Goal: Use online tool/utility: Utilize a website feature to perform a specific function

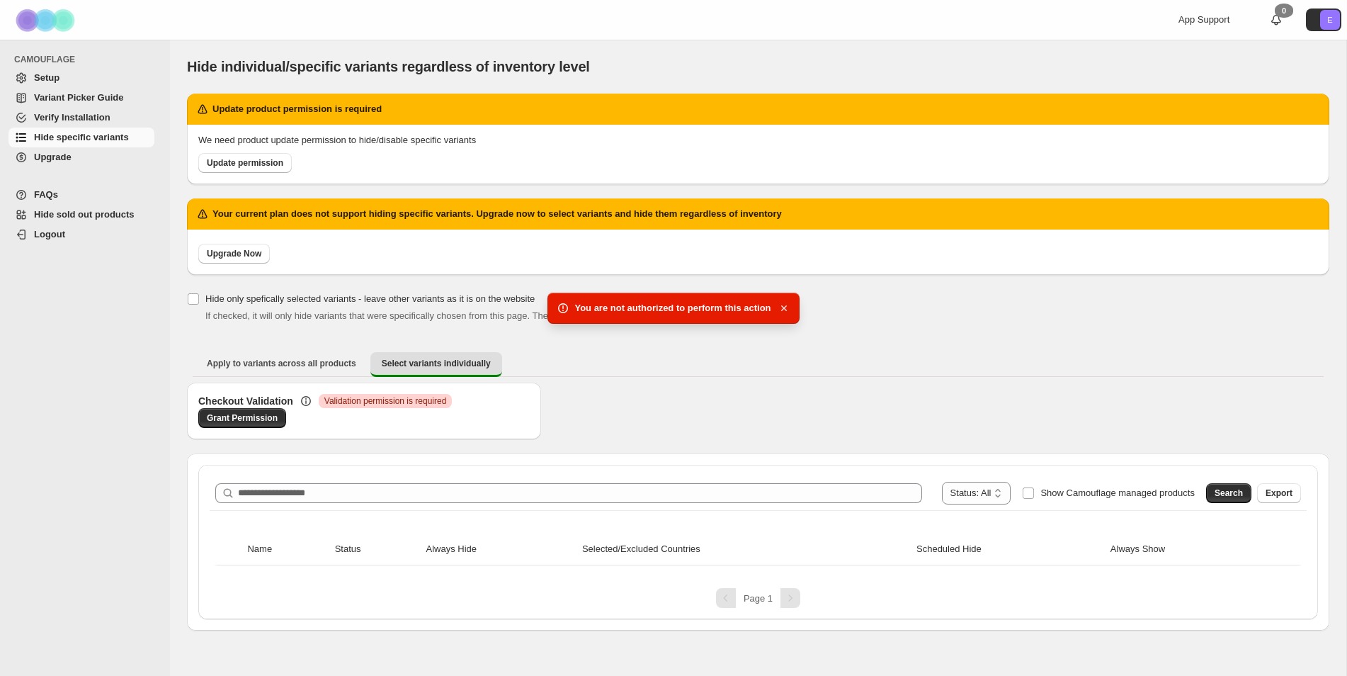
click at [786, 312] on icon "button" at bounding box center [784, 308] width 14 height 14
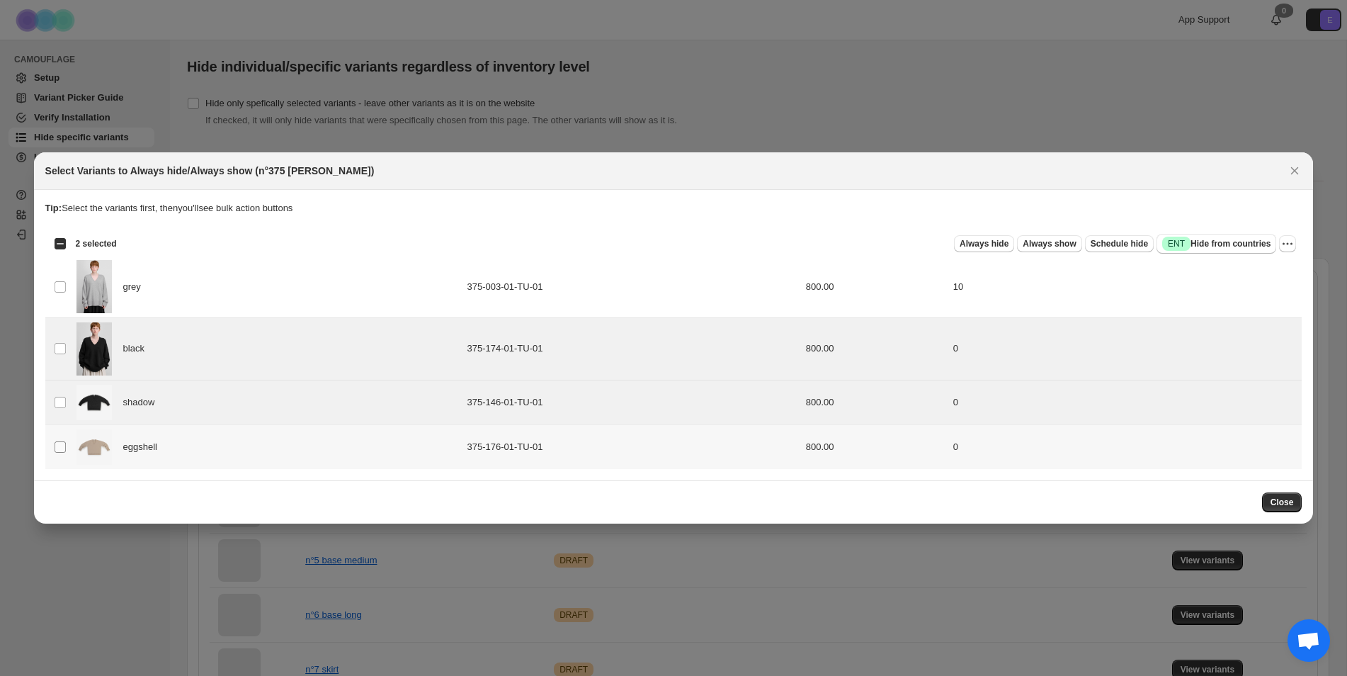
click at [66, 446] on span ":r5:" at bounding box center [60, 447] width 13 height 13
click at [977, 247] on span "Always hide" at bounding box center [984, 243] width 49 height 11
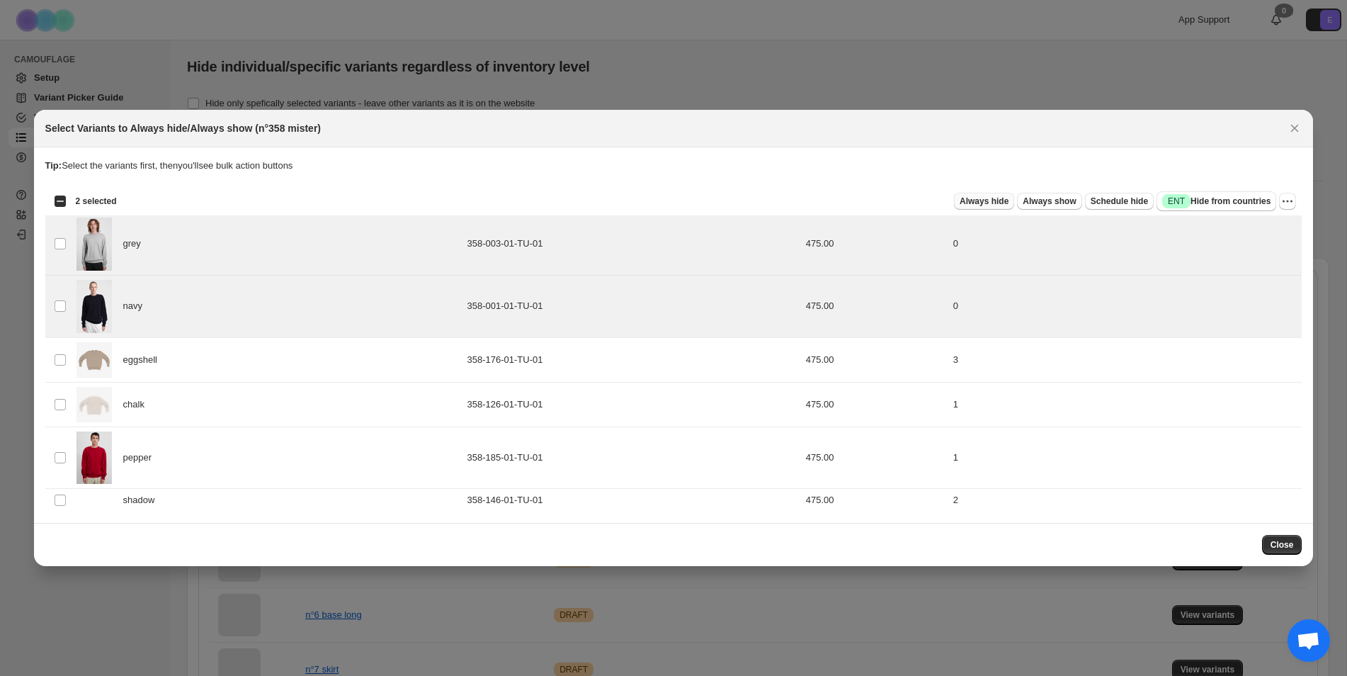
click at [986, 198] on span "Always hide" at bounding box center [984, 200] width 49 height 11
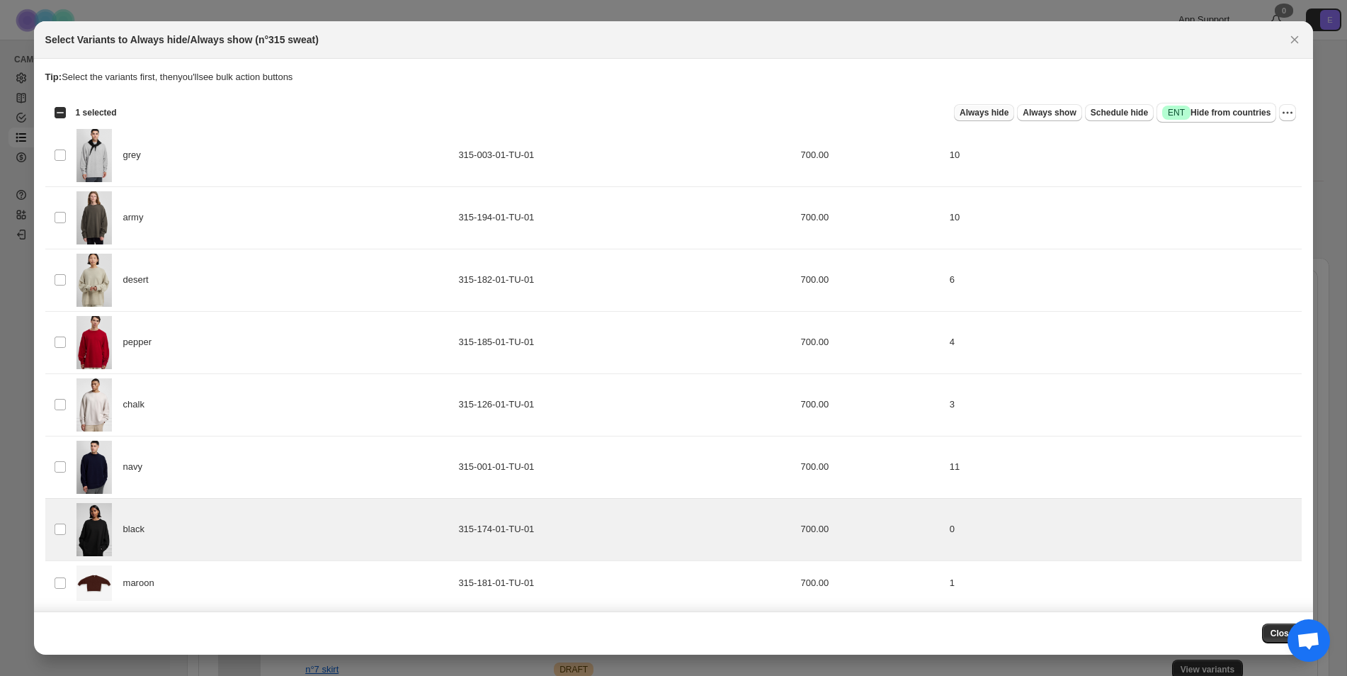
click at [977, 116] on span "Always hide" at bounding box center [984, 112] width 49 height 11
